Goal: Task Accomplishment & Management: Manage account settings

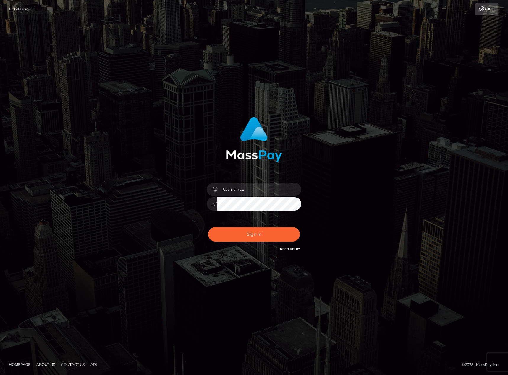
type input "[PERSON_NAME].[PERSON_NAME]"
click at [233, 234] on button "Sign in" at bounding box center [254, 234] width 92 height 14
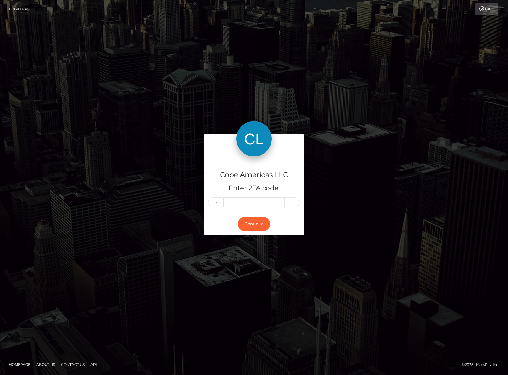
type input "8"
type input "1"
type input "2"
type input "3"
type input "6"
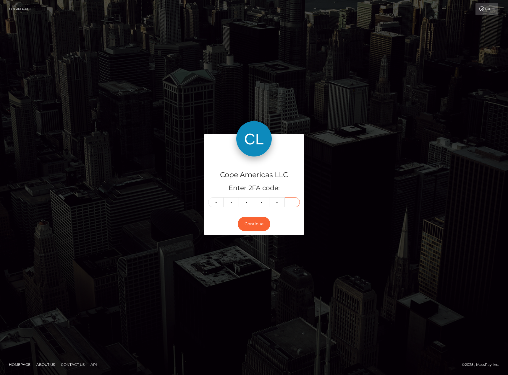
type input "8"
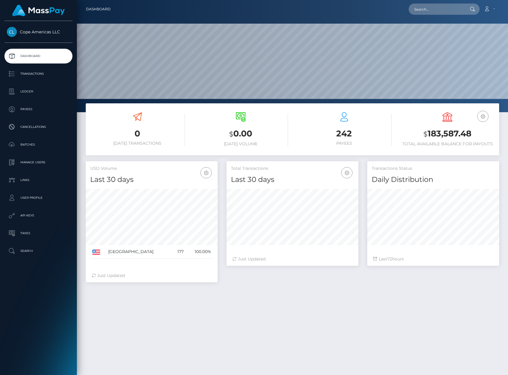
scroll to position [105, 132]
